Goal: Use online tool/utility: Utilize a website feature to perform a specific function

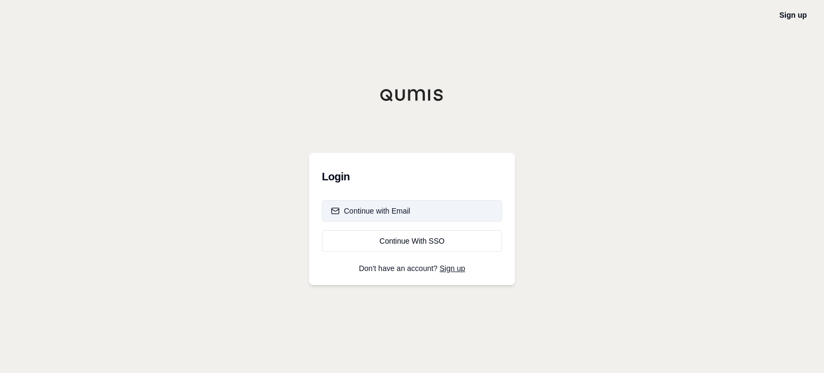
click at [415, 210] on button "Continue with Email" at bounding box center [412, 210] width 180 height 21
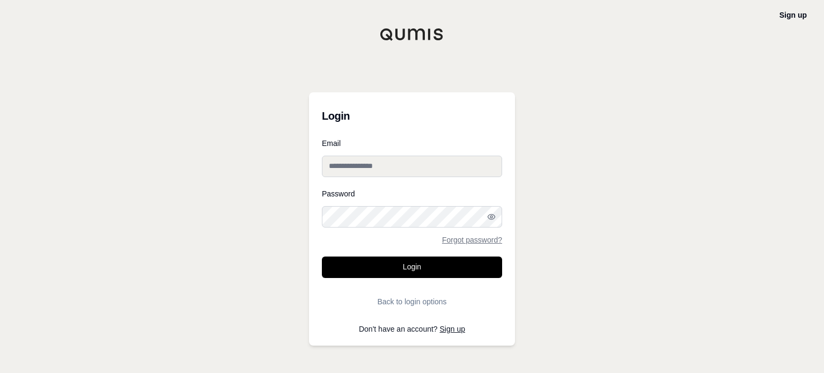
click at [464, 152] on div "Email" at bounding box center [412, 158] width 180 height 38
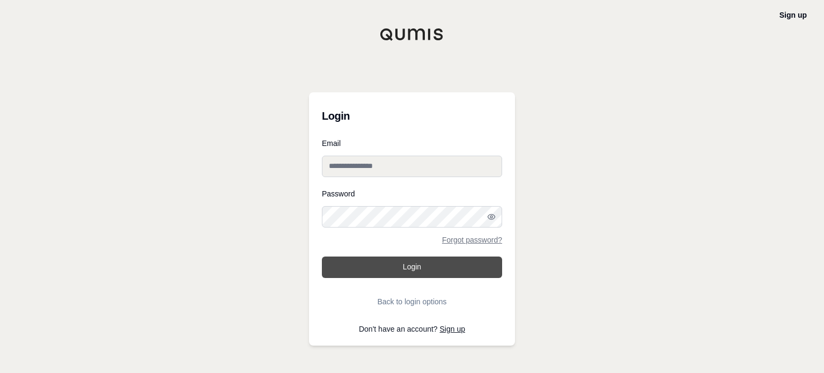
type input "**********"
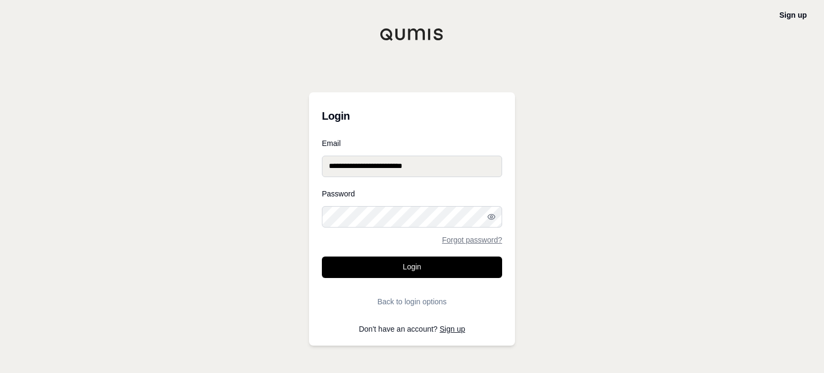
click at [432, 263] on button "Login" at bounding box center [412, 266] width 180 height 21
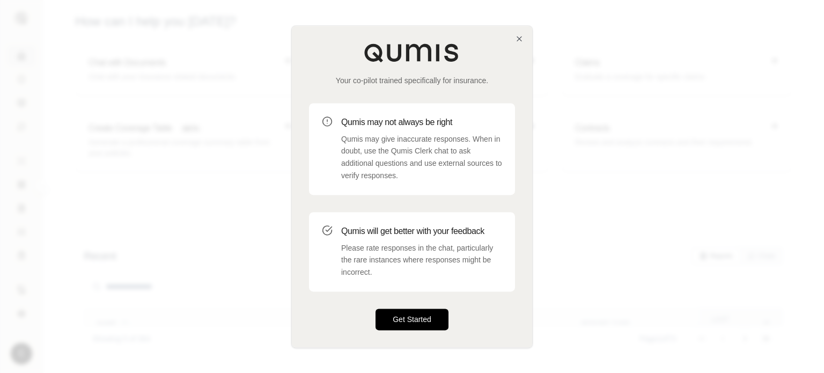
click at [421, 320] on button "Get Started" at bounding box center [412, 318] width 73 height 21
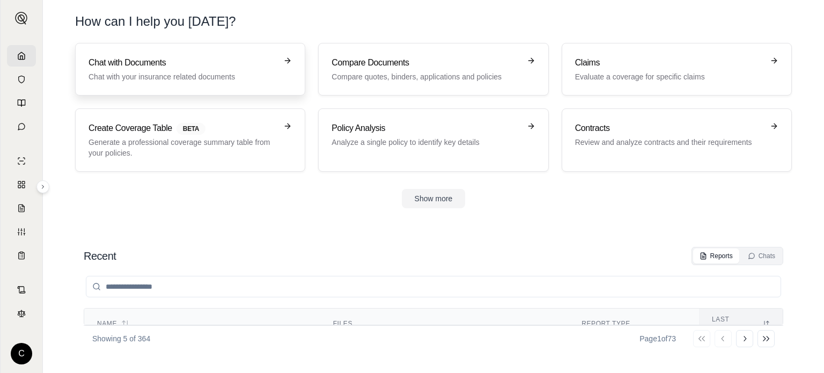
click at [227, 74] on p "Chat with your insurance related documents" at bounding box center [183, 76] width 188 height 11
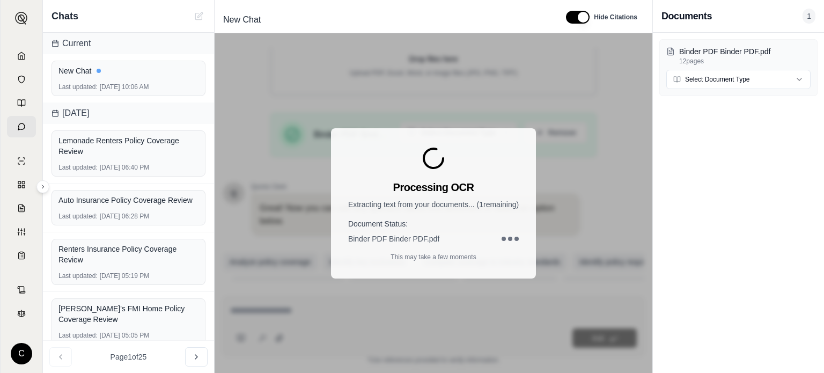
scroll to position [204, 0]
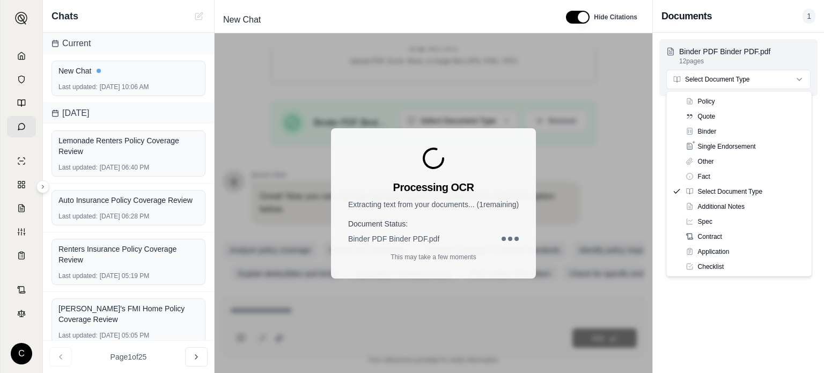
click at [774, 83] on html "C Chats Current New Chat Last updated: [DATE] 10:06 AM [DATE] Lemonade Renters …" at bounding box center [412, 186] width 824 height 373
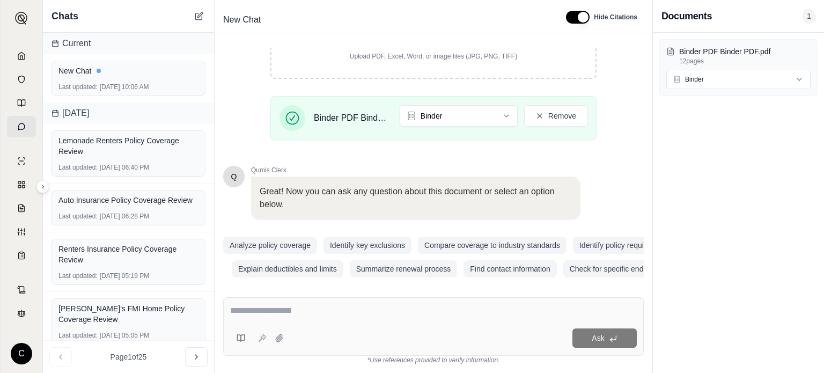
scroll to position [225, 0]
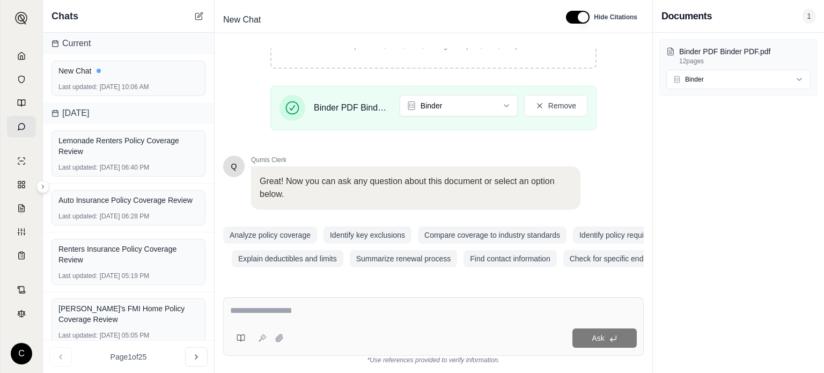
click at [375, 298] on div "Ask" at bounding box center [433, 326] width 421 height 58
click at [374, 307] on textarea at bounding box center [433, 310] width 407 height 13
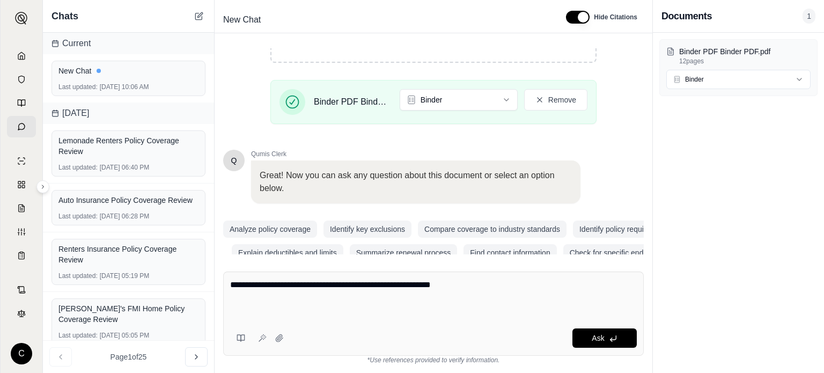
paste textarea "**********"
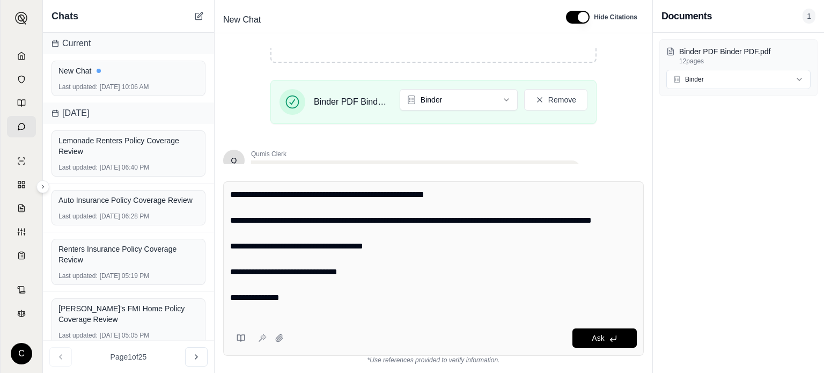
scroll to position [204, 0]
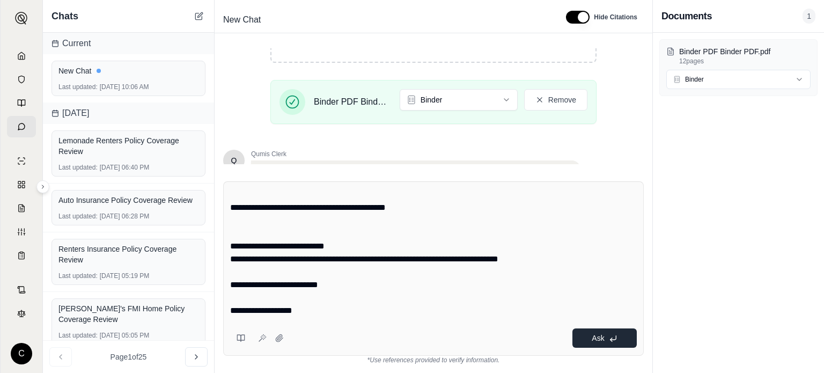
type textarea "**********"
click at [606, 339] on button "Ask" at bounding box center [604, 337] width 64 height 19
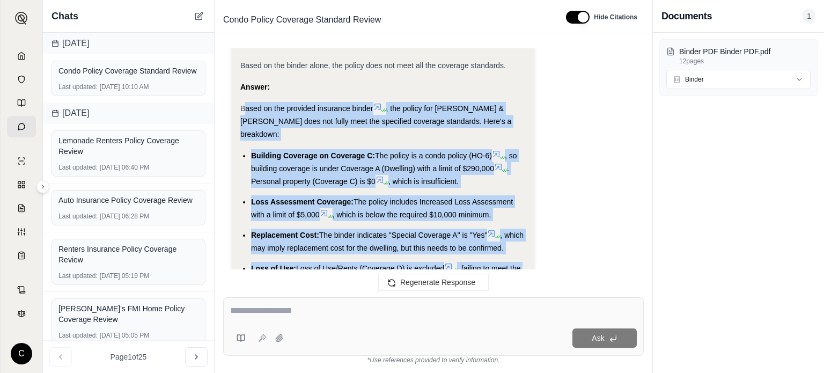
scroll to position [1121, 0]
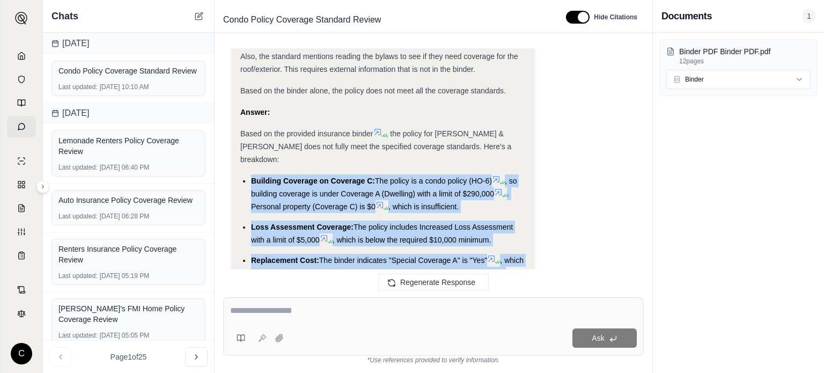
drag, startPoint x: 475, startPoint y: 133, endPoint x: 240, endPoint y: 163, distance: 236.9
copy ul "Building Coverage on Coverage C: The policy is a condo policy (HO-6) , so build…"
